Goal: Navigation & Orientation: Find specific page/section

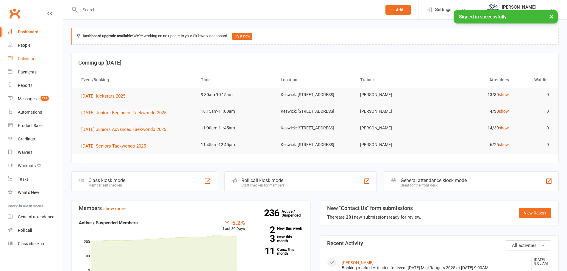
click at [18, 62] on link "Calendar" at bounding box center [35, 58] width 55 height 13
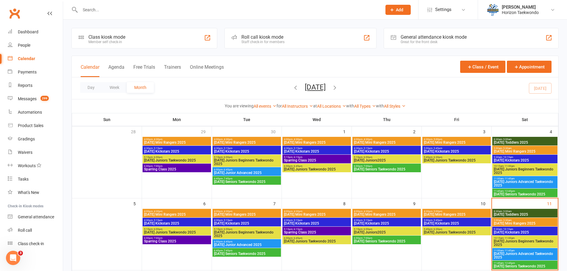
click at [516, 231] on span "[DATE] Kickstars 2025" at bounding box center [525, 233] width 63 height 4
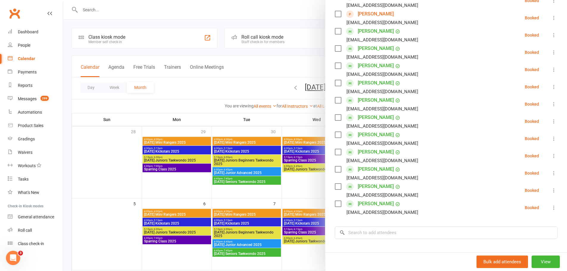
scroll to position [119, 0]
click at [318, 183] on div at bounding box center [315, 135] width 504 height 271
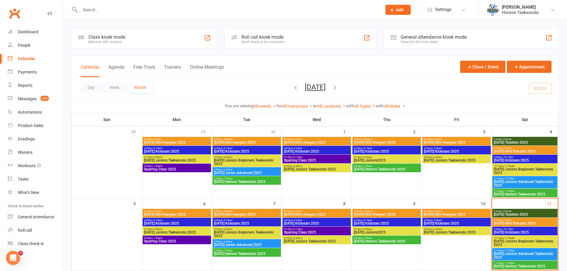
click at [529, 244] on span "[DATE] Juniors Beginners Taekwondo 2025" at bounding box center [525, 243] width 63 height 7
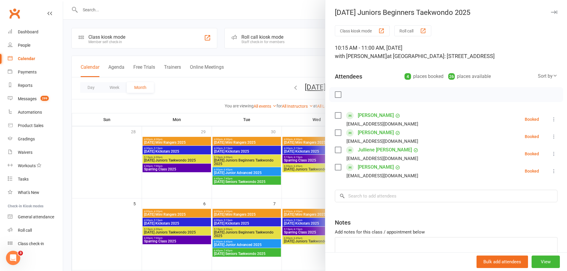
click at [328, 178] on div "Class kiosk mode Roll call 10:15 AM - 11:00 AM, [DATE] with [PERSON_NAME] at [G…" at bounding box center [446, 155] width 242 height 261
click at [318, 181] on div at bounding box center [315, 135] width 504 height 271
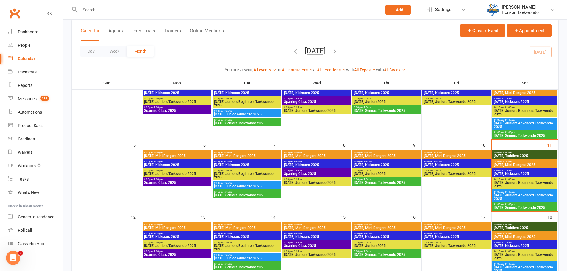
scroll to position [60, 0]
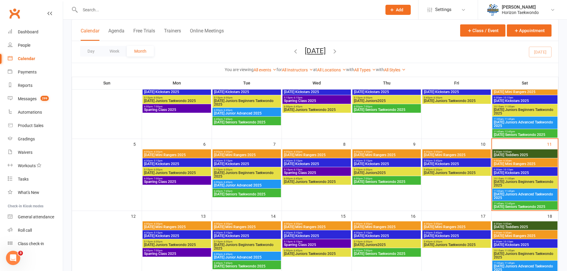
click at [532, 195] on span "[DATE] Juniors Advanced Taekwondo 2025" at bounding box center [525, 196] width 63 height 7
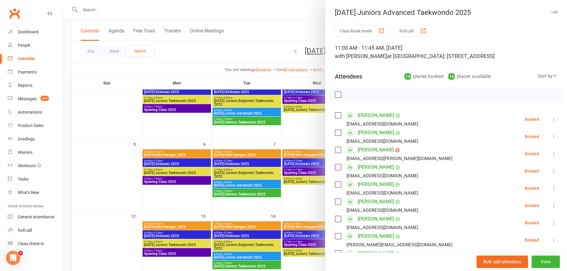
scroll to position [89, 0]
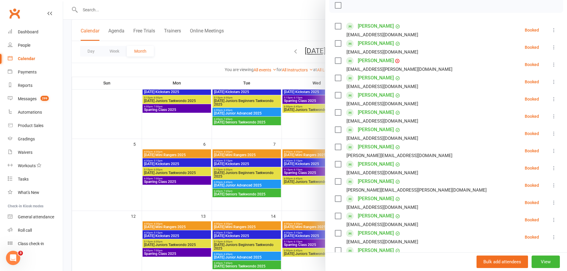
click at [316, 130] on div at bounding box center [315, 135] width 504 height 271
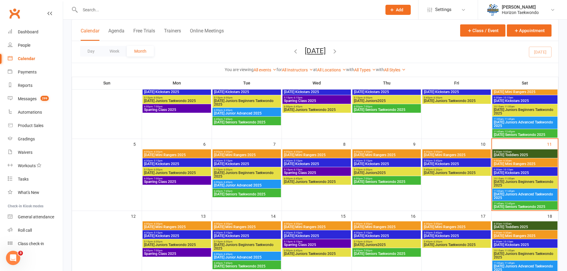
click at [524, 245] on span "[DATE] Kickstars 2025" at bounding box center [525, 245] width 63 height 4
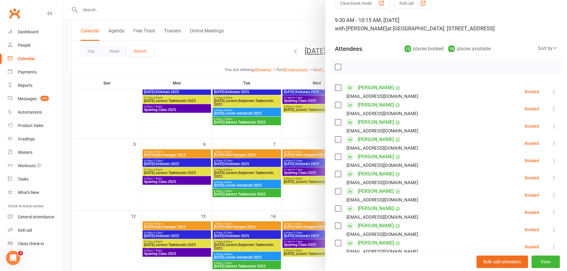
scroll to position [119, 0]
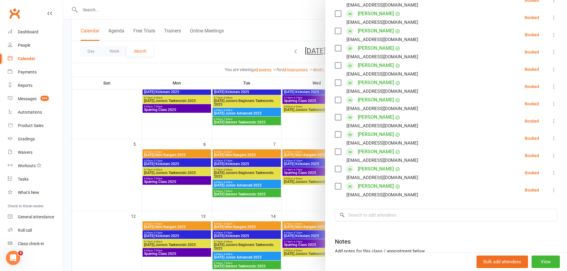
click at [310, 129] on div at bounding box center [315, 135] width 504 height 271
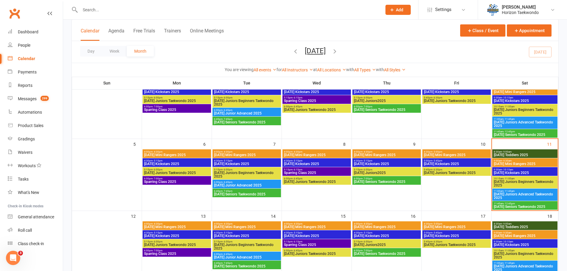
click at [532, 171] on span "[DATE] Kickstars 2025" at bounding box center [525, 173] width 63 height 4
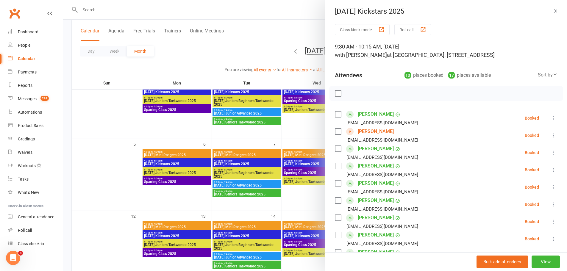
scroll to position [0, 0]
